Goal: Find specific page/section: Find specific page/section

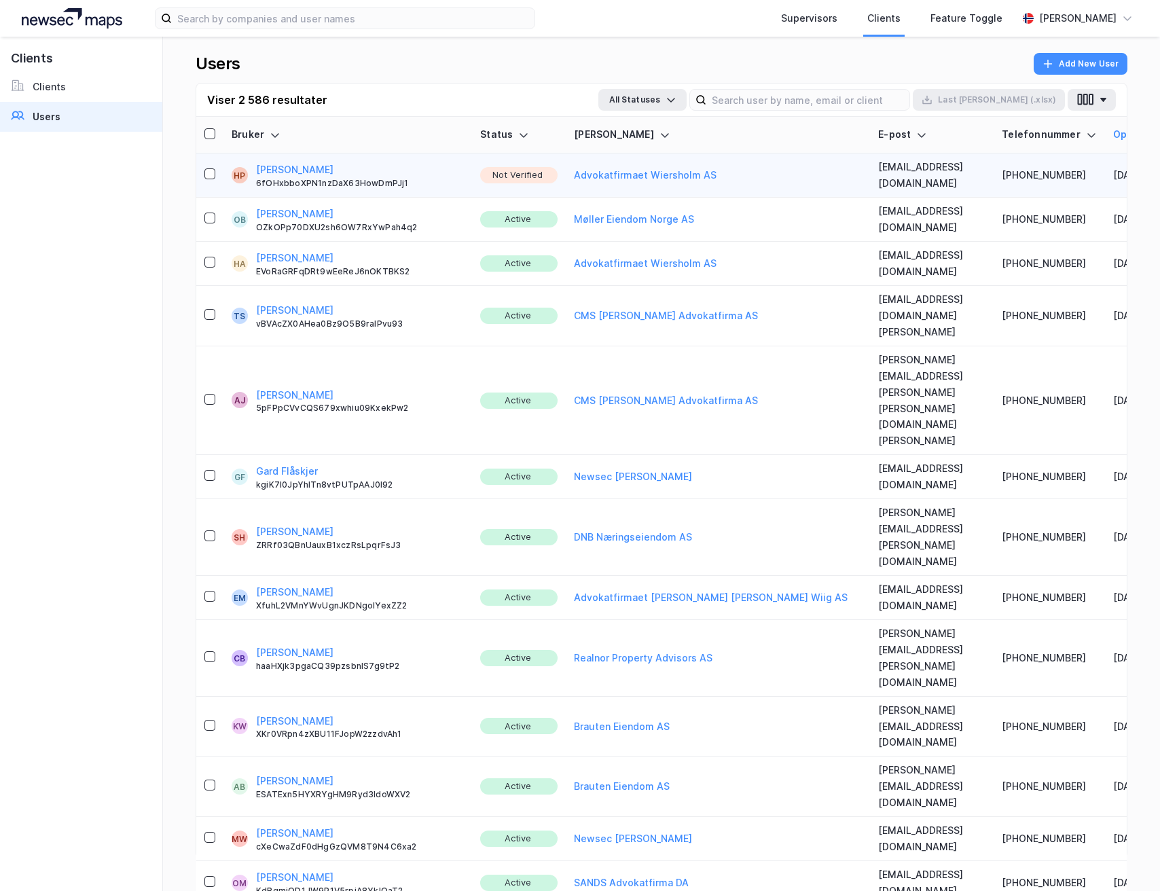
click at [295, 155] on td "HP [PERSON_NAME] 6fOHxbboXPN1nzDaX63HowDmPJj1" at bounding box center [347, 175] width 249 height 44
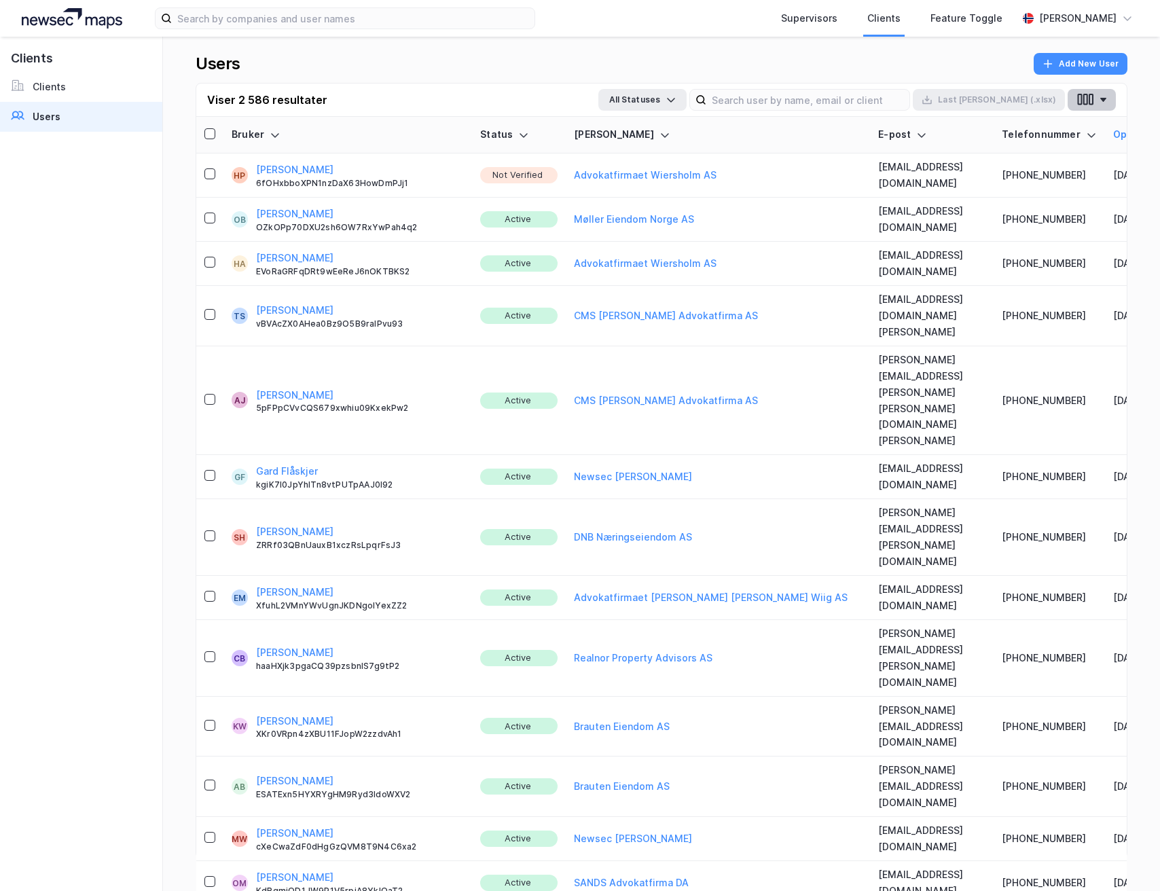
click at [300, 163] on button "[PERSON_NAME]" at bounding box center [294, 170] width 77 height 16
